Goal: Task Accomplishment & Management: Manage account settings

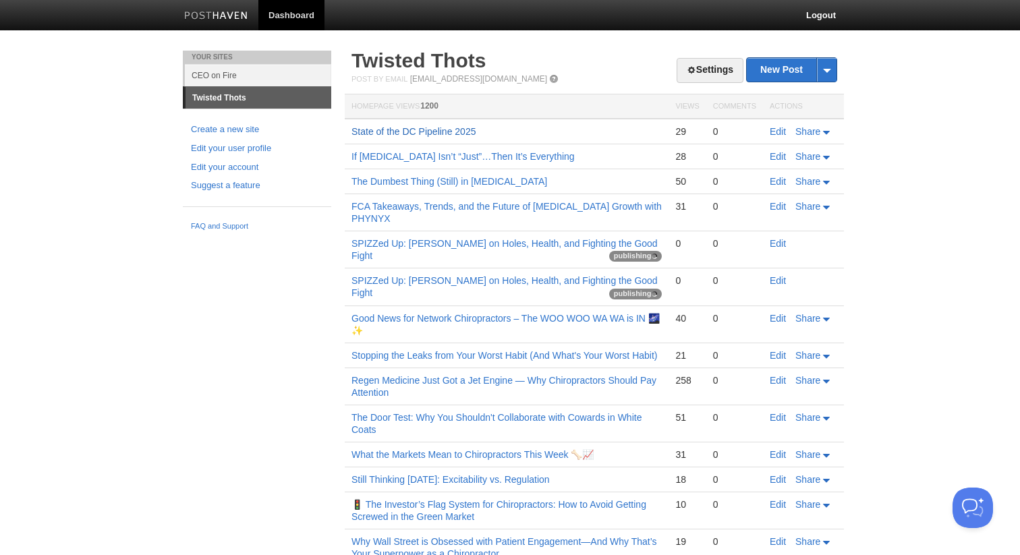
click at [456, 134] on link "State of the DC Pipeline 2025" at bounding box center [414, 131] width 124 height 11
click at [687, 69] on span at bounding box center [691, 69] width 9 height 9
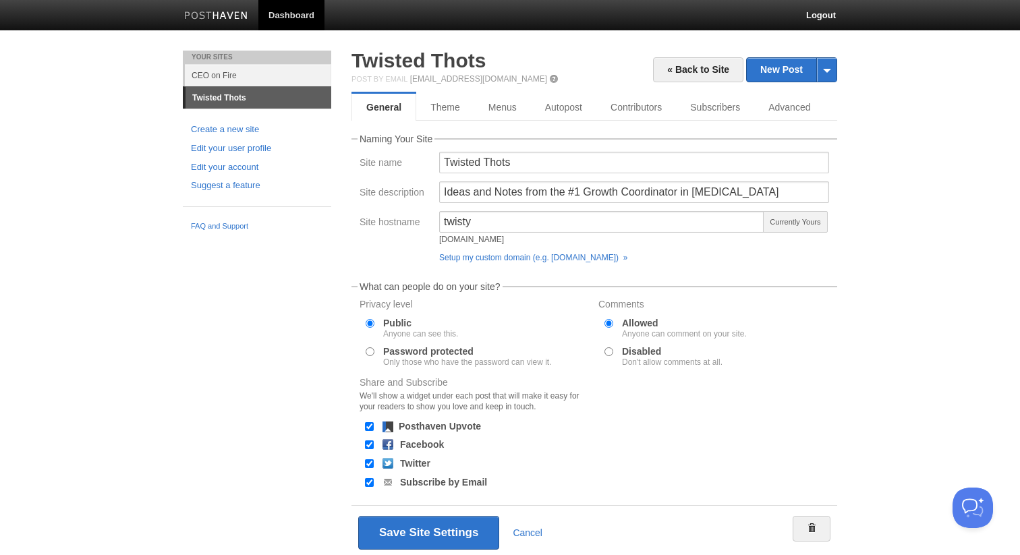
click at [603, 65] on h2 "Twisted Thots" at bounding box center [595, 61] width 486 height 20
click at [669, 70] on link "« Back to Site" at bounding box center [698, 69] width 90 height 25
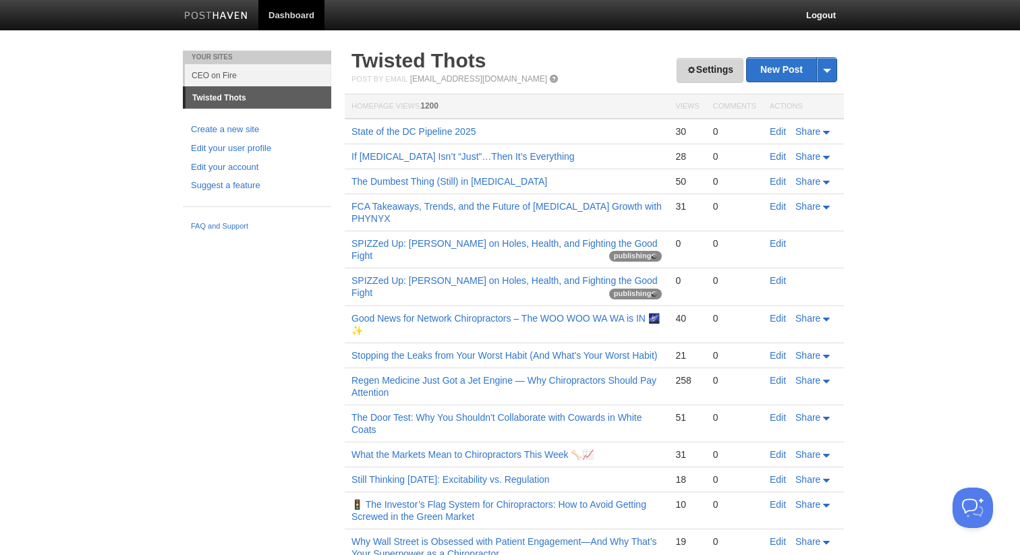
click at [707, 75] on link "Settings" at bounding box center [710, 70] width 67 height 25
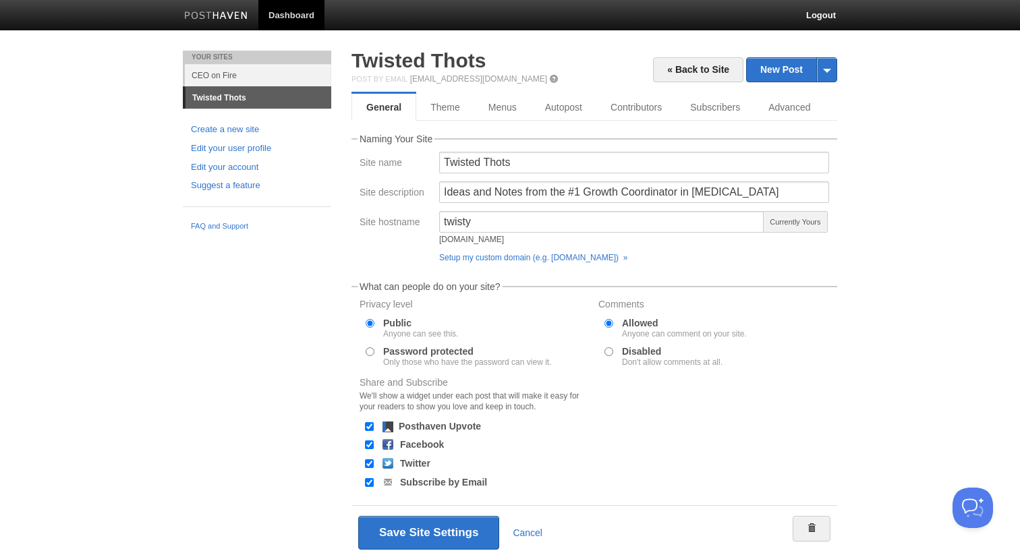
click at [627, 67] on h2 "Twisted Thots" at bounding box center [595, 61] width 486 height 20
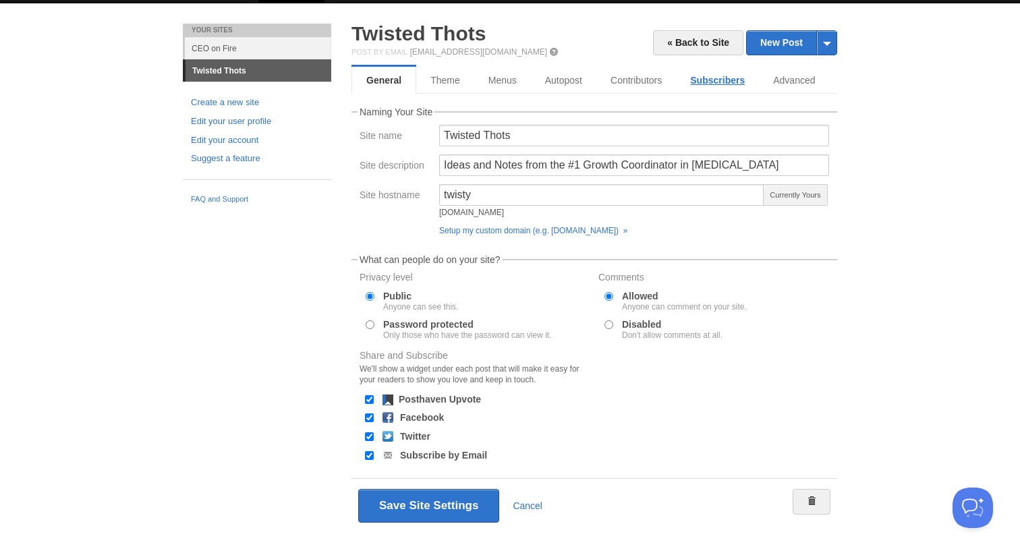
click at [696, 78] on link "Subscribers" at bounding box center [717, 80] width 83 height 27
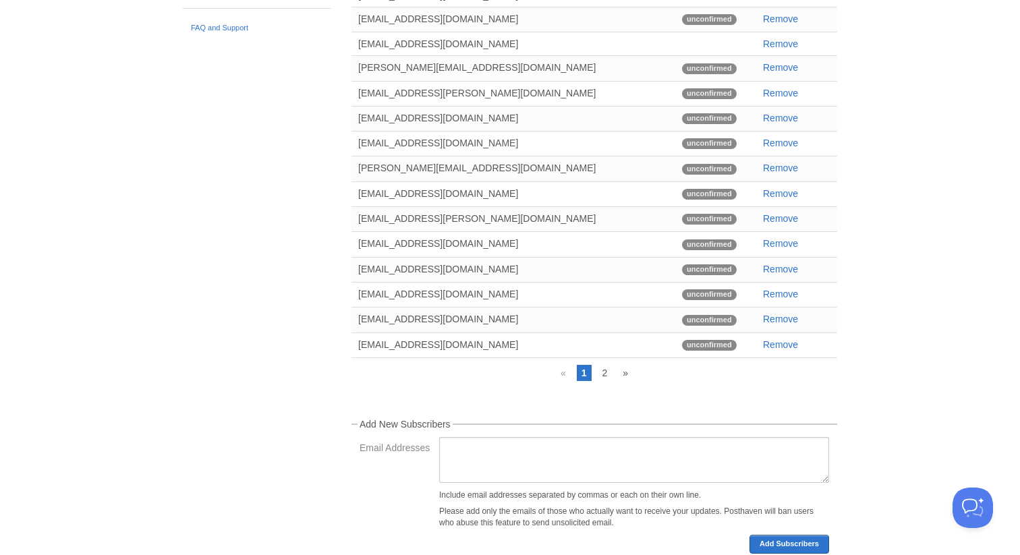
scroll to position [242, 0]
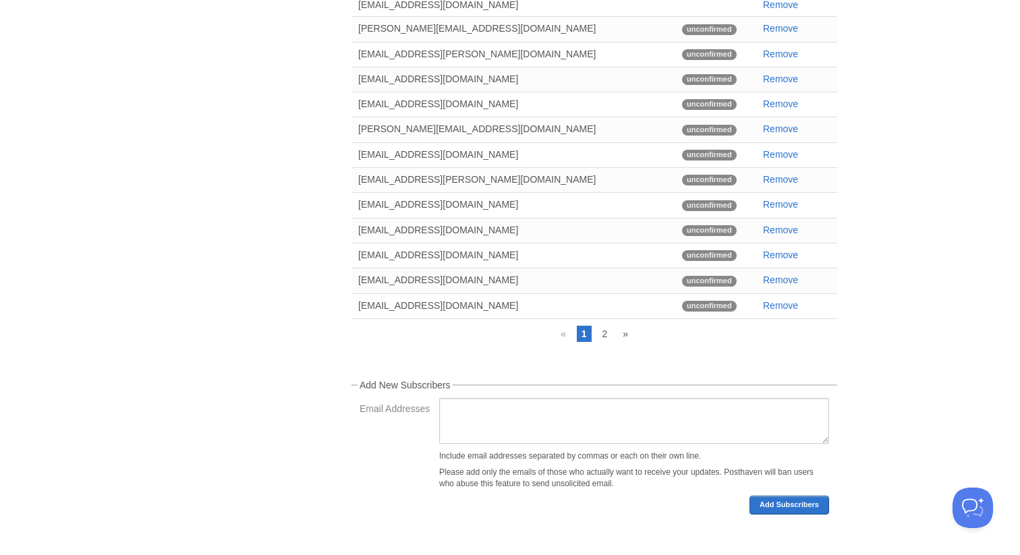
drag, startPoint x: 588, startPoint y: 432, endPoint x: 588, endPoint y: 555, distance: 122.8
click at [588, 555] on div "« Back to Site New Post by Web by Email Twisted Thots Post by Email [EMAIL_ADDR…" at bounding box center [594, 184] width 506 height 742
click at [605, 335] on link "2" at bounding box center [604, 334] width 15 height 16
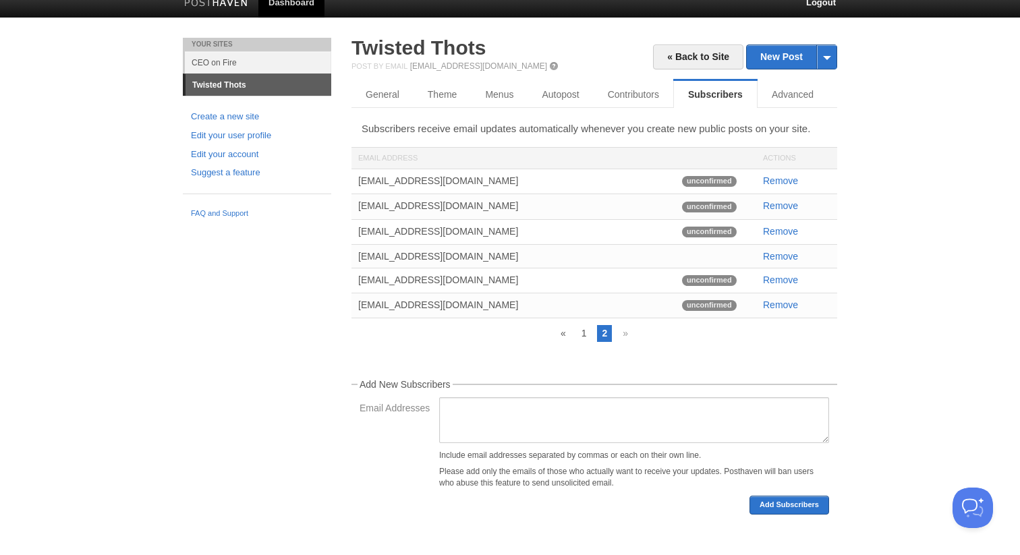
scroll to position [16, 0]
drag, startPoint x: 456, startPoint y: 300, endPoint x: 389, endPoint y: 300, distance: 66.1
click at [389, 300] on div "[EMAIL_ADDRESS][DOMAIN_NAME]" at bounding box center [514, 305] width 324 height 23
drag, startPoint x: 459, startPoint y: 306, endPoint x: 391, endPoint y: 306, distance: 68.2
click at [391, 306] on div "[EMAIL_ADDRESS][DOMAIN_NAME]" at bounding box center [514, 305] width 324 height 23
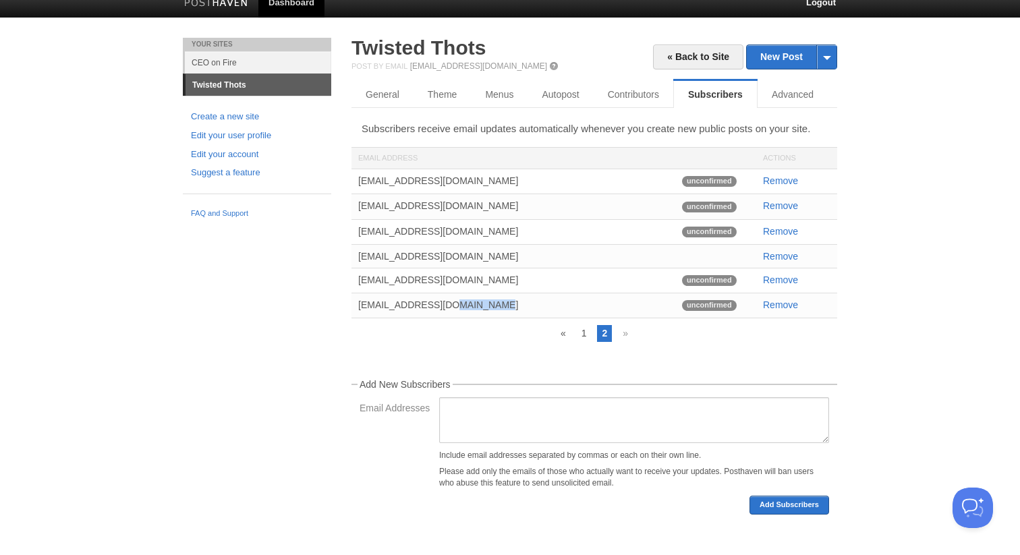
copy div "[DOMAIN_NAME]"
drag, startPoint x: 346, startPoint y: 303, endPoint x: 438, endPoint y: 302, distance: 91.8
click at [438, 302] on div "« Back to Site New Post by Web by Email Twisted Thots Post by Email [EMAIL_ADDR…" at bounding box center [594, 297] width 506 height 518
copy div "[EMAIL_ADDRESS][DOMAIN_NAME]"
drag, startPoint x: 437, startPoint y: 300, endPoint x: 352, endPoint y: 300, distance: 84.4
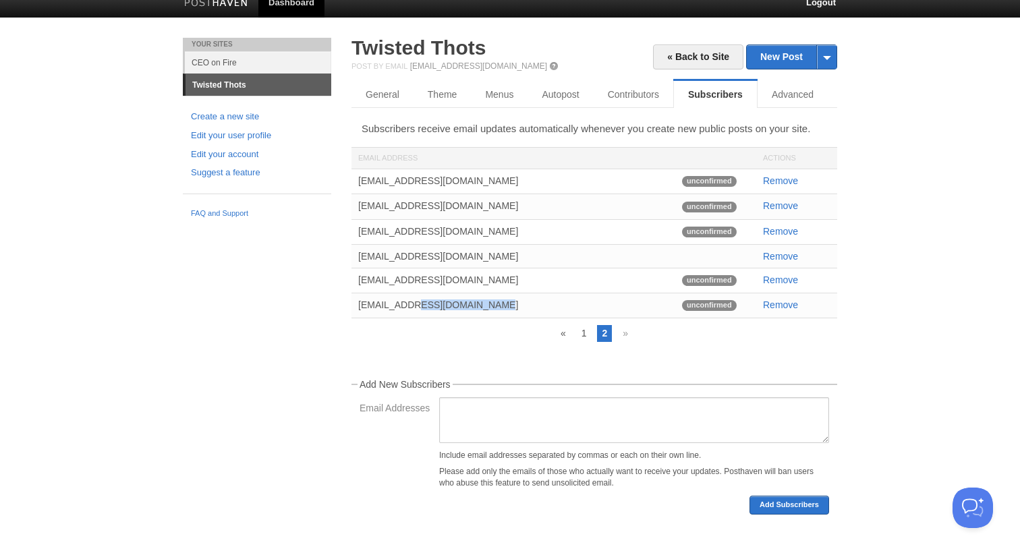
click at [352, 300] on div "[EMAIL_ADDRESS][DOMAIN_NAME]" at bounding box center [514, 305] width 324 height 23
click at [395, 85] on link "General" at bounding box center [383, 94] width 63 height 27
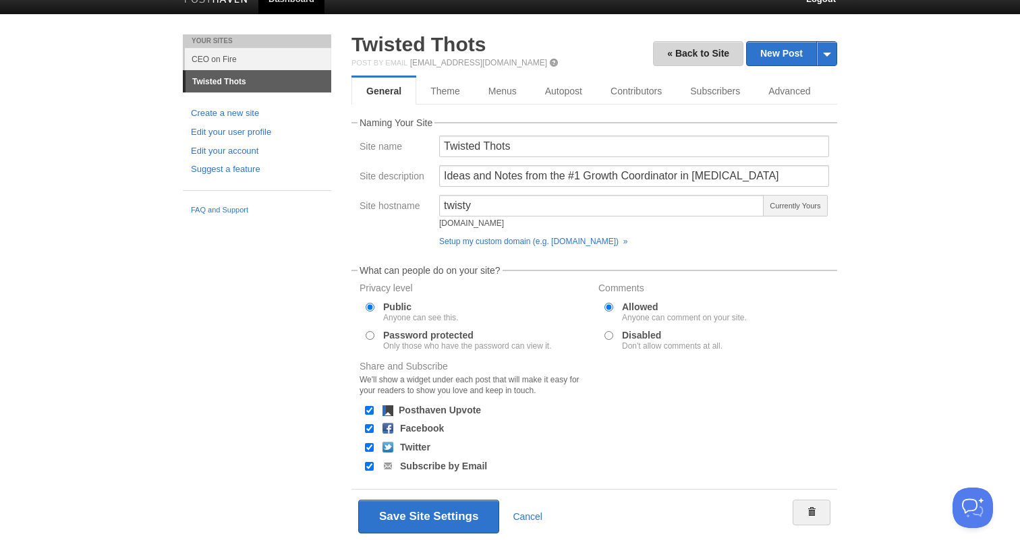
click at [704, 57] on link "« Back to Site" at bounding box center [698, 53] width 90 height 25
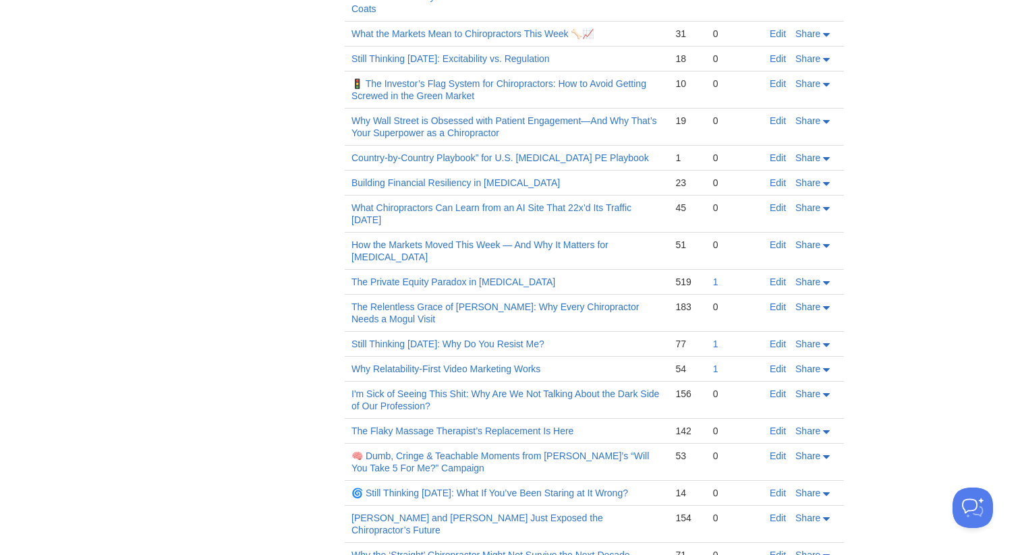
scroll to position [448, 0]
